Goal: Information Seeking & Learning: Learn about a topic

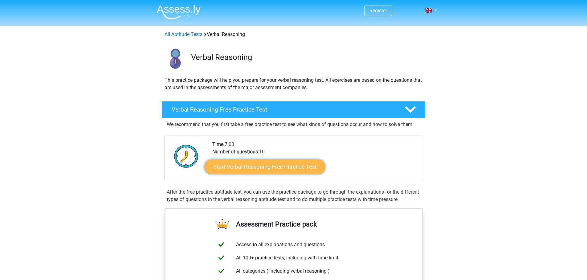
click at [265, 168] on link "Start Verbal Reasoning Free Practice Test" at bounding box center [264, 167] width 121 height 15
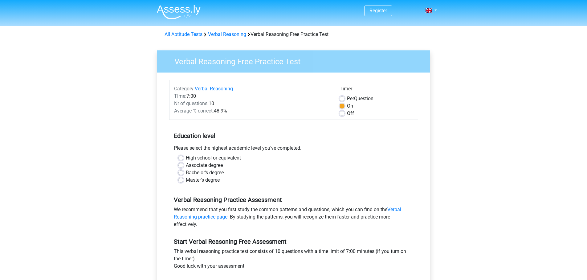
click at [186, 157] on label "High school or equivalent" at bounding box center [213, 158] width 55 height 7
click at [181, 157] on input "High school or equivalent" at bounding box center [180, 158] width 5 height 6
radio input "true"
click at [186, 173] on label "Bachelor's degree" at bounding box center [205, 172] width 38 height 7
click at [181, 173] on input "Bachelor's degree" at bounding box center [180, 172] width 5 height 6
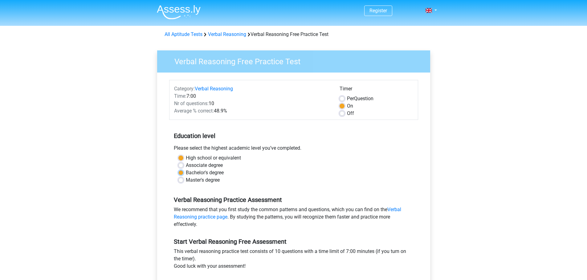
radio input "true"
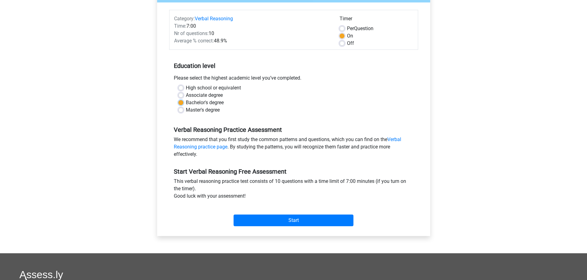
scroll to position [92, 0]
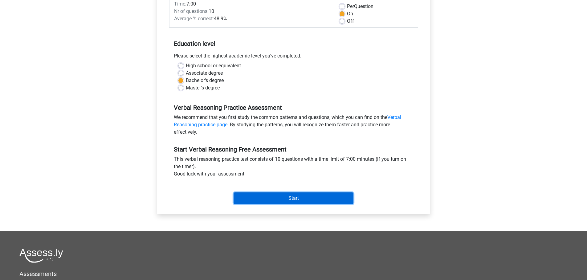
click at [265, 196] on input "Start" at bounding box center [293, 199] width 120 height 12
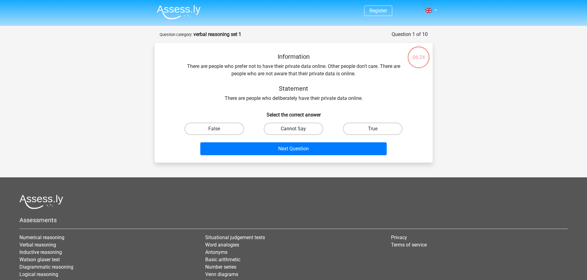
click at [284, 126] on label "Cannot Say" at bounding box center [293, 129] width 59 height 12
click at [293, 129] on input "Cannot Say" at bounding box center [295, 131] width 4 height 4
radio input "true"
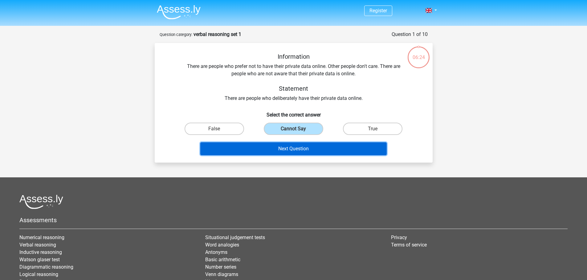
click at [291, 143] on button "Next Question" at bounding box center [293, 149] width 186 height 13
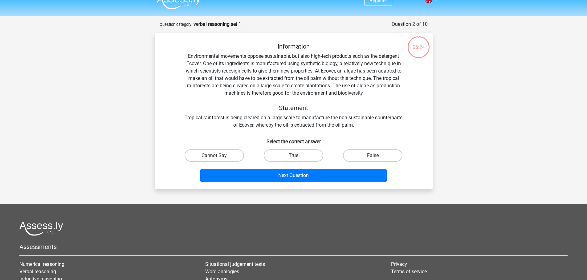
scroll to position [31, 0]
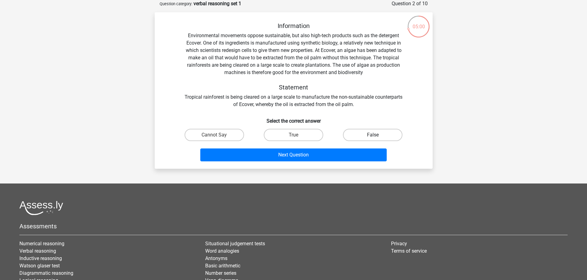
click at [377, 134] on label "False" at bounding box center [372, 135] width 59 height 12
click at [377, 135] on input "False" at bounding box center [375, 137] width 4 height 4
radio input "true"
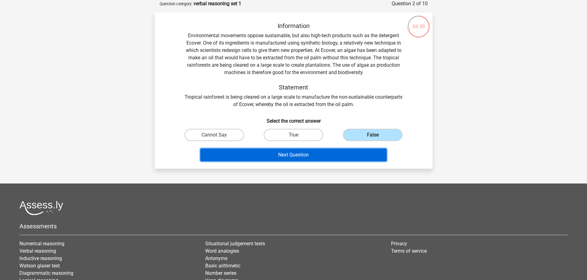
click at [341, 153] on button "Next Question" at bounding box center [293, 155] width 186 height 13
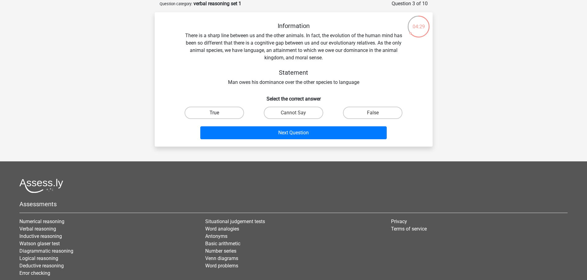
click at [239, 110] on label "True" at bounding box center [213, 113] width 59 height 12
click at [218, 113] on input "True" at bounding box center [216, 115] width 4 height 4
radio input "true"
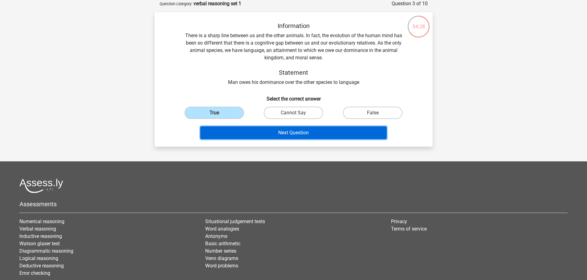
click at [268, 132] on button "Next Question" at bounding box center [293, 133] width 186 height 13
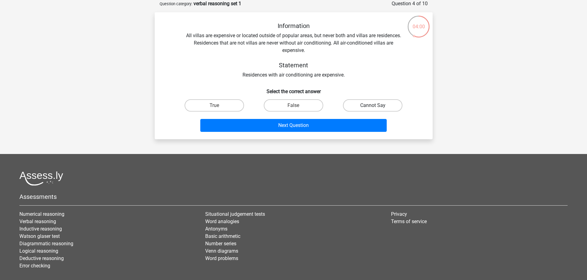
click at [370, 103] on label "Cannot Say" at bounding box center [372, 105] width 59 height 12
click at [373, 106] on input "Cannot Say" at bounding box center [375, 108] width 4 height 4
radio input "true"
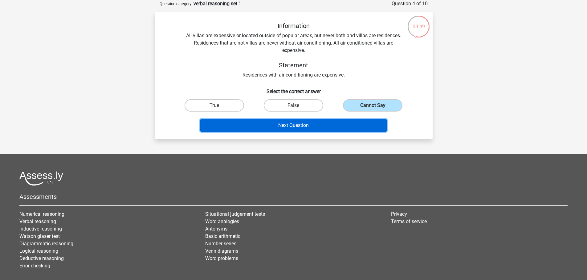
click at [346, 119] on button "Next Question" at bounding box center [293, 125] width 186 height 13
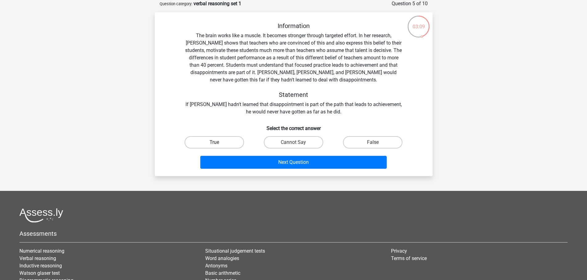
click at [236, 144] on label "True" at bounding box center [213, 142] width 59 height 12
click at [218, 144] on input "True" at bounding box center [216, 145] width 4 height 4
radio input "true"
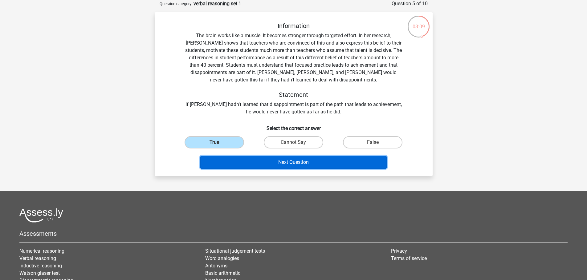
drag, startPoint x: 296, startPoint y: 165, endPoint x: 293, endPoint y: 163, distance: 3.9
click at [293, 163] on button "Next Question" at bounding box center [293, 162] width 186 height 13
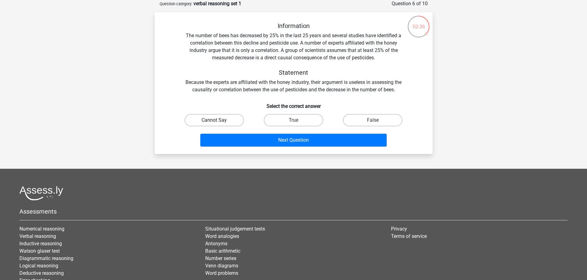
click at [235, 124] on label "Cannot Say" at bounding box center [213, 120] width 59 height 12
click at [218, 124] on input "Cannot Say" at bounding box center [216, 122] width 4 height 4
radio input "true"
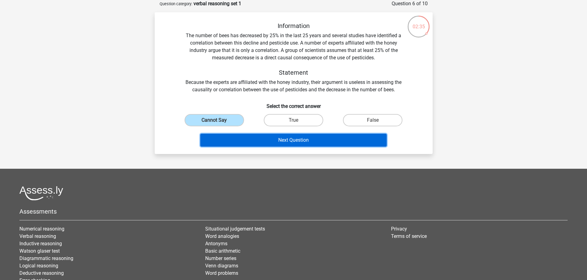
click at [270, 143] on button "Next Question" at bounding box center [293, 140] width 186 height 13
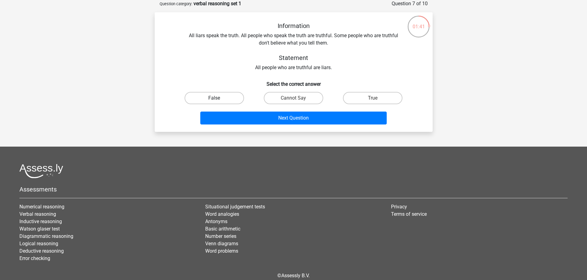
click at [228, 100] on label "False" at bounding box center [213, 98] width 59 height 12
click at [218, 100] on input "False" at bounding box center [216, 100] width 4 height 4
radio input "true"
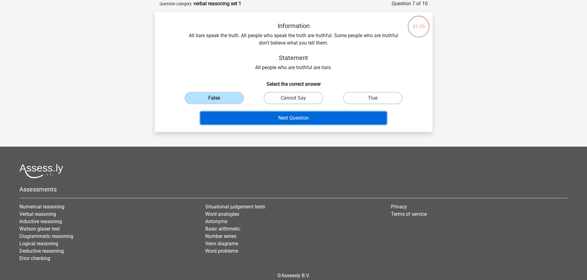
click at [285, 118] on button "Next Question" at bounding box center [293, 118] width 186 height 13
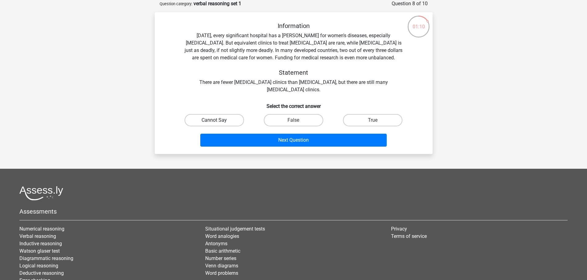
click at [230, 122] on label "Cannot Say" at bounding box center [213, 120] width 59 height 12
click at [218, 122] on input "Cannot Say" at bounding box center [216, 122] width 4 height 4
radio input "true"
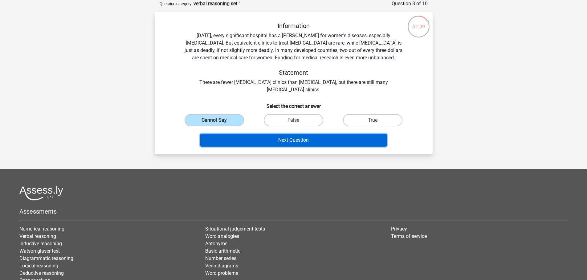
click at [278, 139] on button "Next Question" at bounding box center [293, 140] width 186 height 13
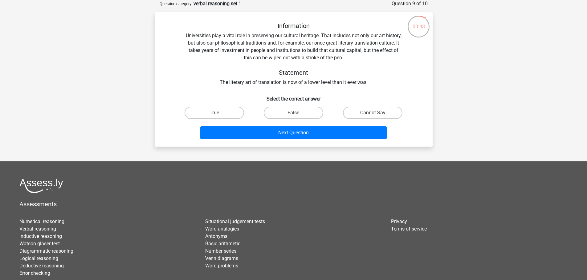
click at [362, 109] on label "Cannot Say" at bounding box center [372, 113] width 59 height 12
click at [373, 113] on input "Cannot Say" at bounding box center [375, 115] width 4 height 4
radio input "true"
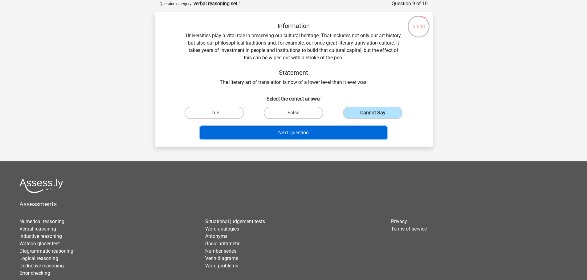
click at [345, 131] on button "Next Question" at bounding box center [293, 133] width 186 height 13
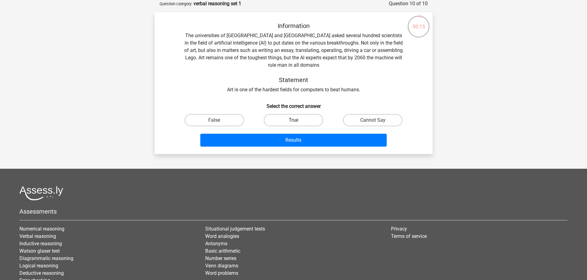
click at [299, 118] on label "True" at bounding box center [293, 120] width 59 height 12
click at [297, 120] on input "True" at bounding box center [295, 122] width 4 height 4
radio input "true"
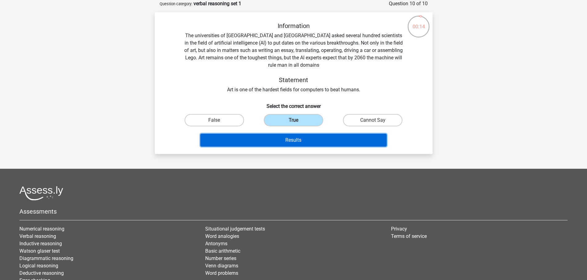
click at [306, 140] on button "Results" at bounding box center [293, 140] width 186 height 13
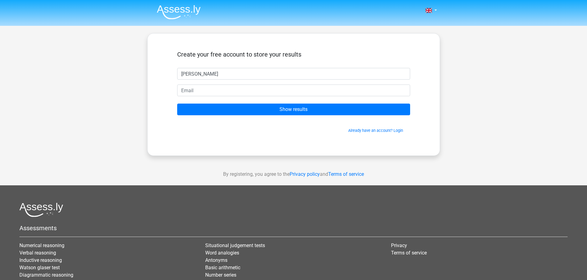
type input "stephen"
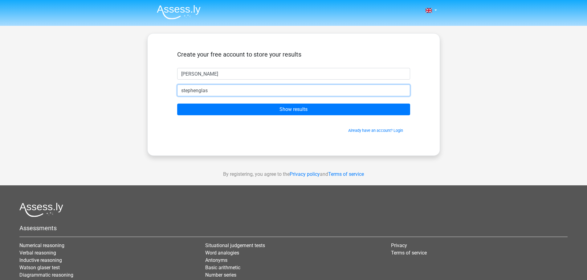
type input "stephenglass225@gmail.com"
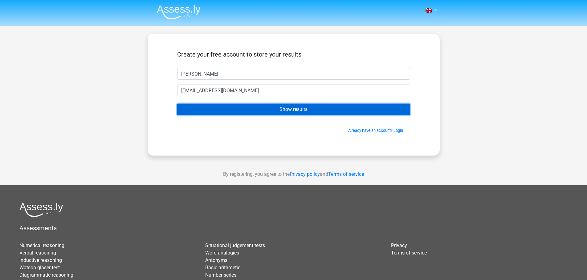
drag, startPoint x: 249, startPoint y: 97, endPoint x: 271, endPoint y: 110, distance: 25.3
click at [271, 110] on input "Show results" at bounding box center [293, 110] width 233 height 12
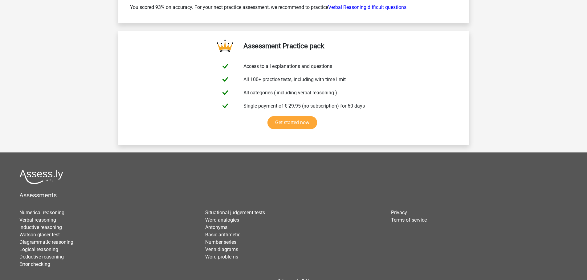
scroll to position [1016, 0]
